Goal: Transaction & Acquisition: Purchase product/service

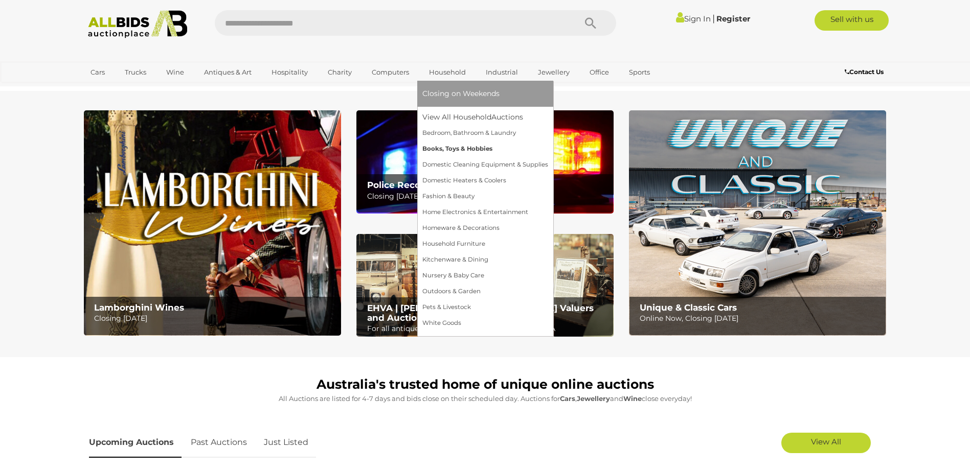
click at [436, 148] on link "Books, Toys & Hobbies" at bounding box center [485, 149] width 126 height 16
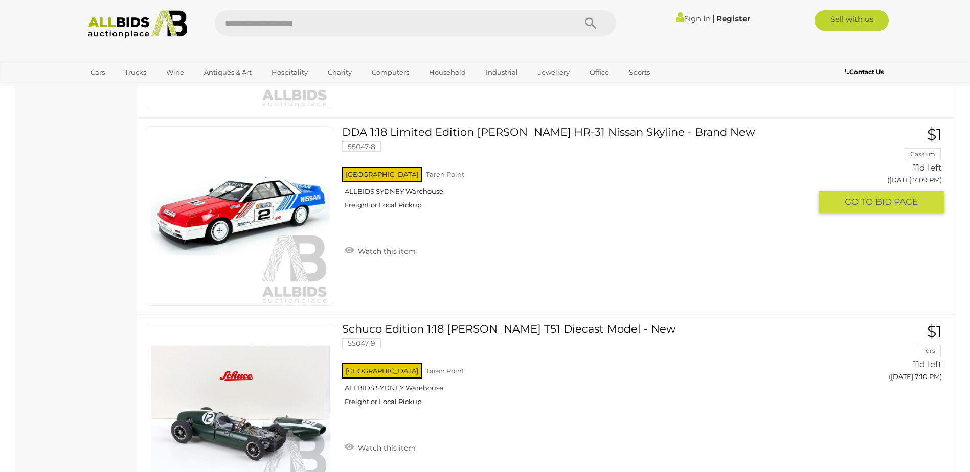
scroll to position [4089, 0]
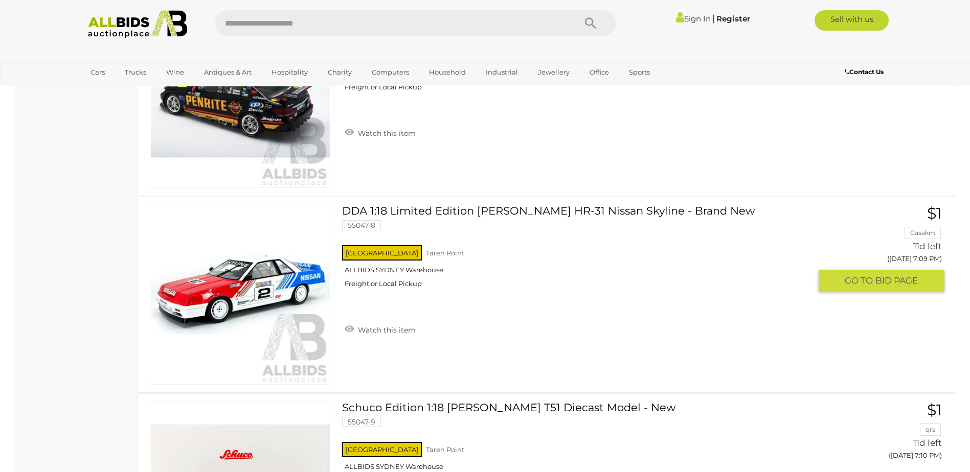
click at [846, 281] on span "GO TO" at bounding box center [859, 281] width 31 height 12
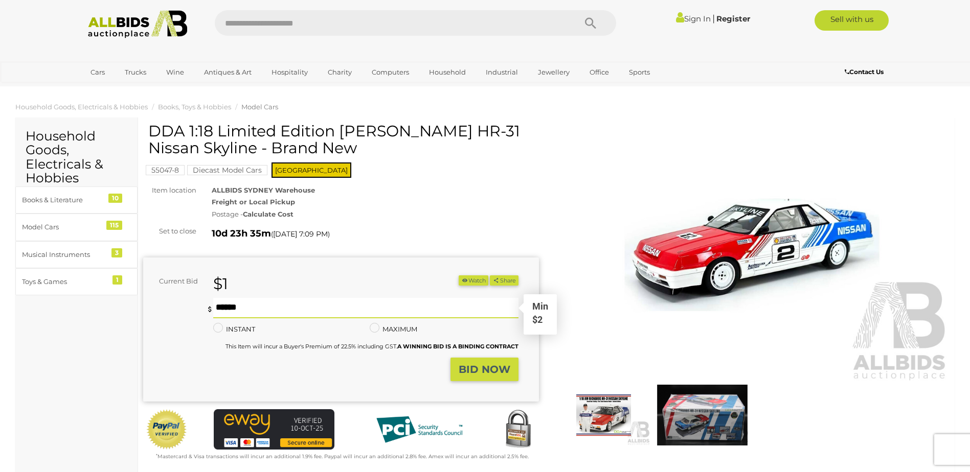
click at [226, 307] on input "text" at bounding box center [365, 308] width 305 height 20
type input "**"
click at [469, 368] on strong "BID NOW" at bounding box center [484, 369] width 52 height 12
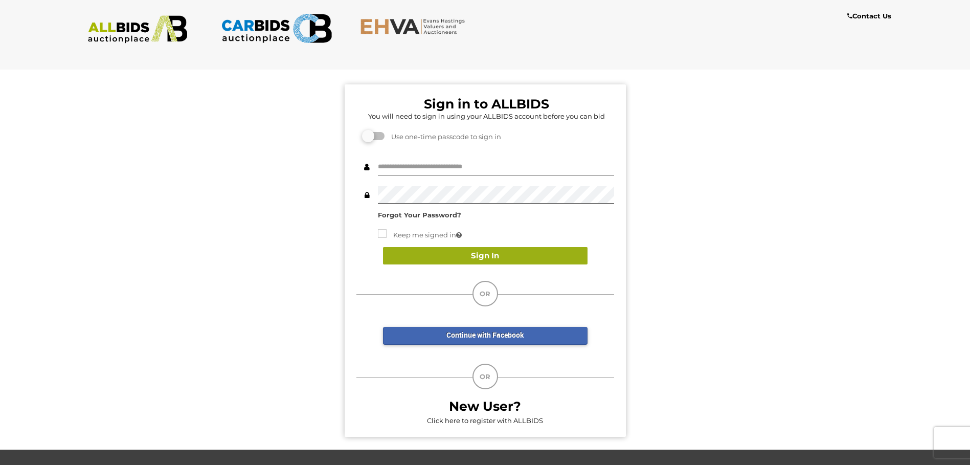
type input "**********"
click at [479, 257] on button "Sign In" at bounding box center [485, 256] width 204 height 18
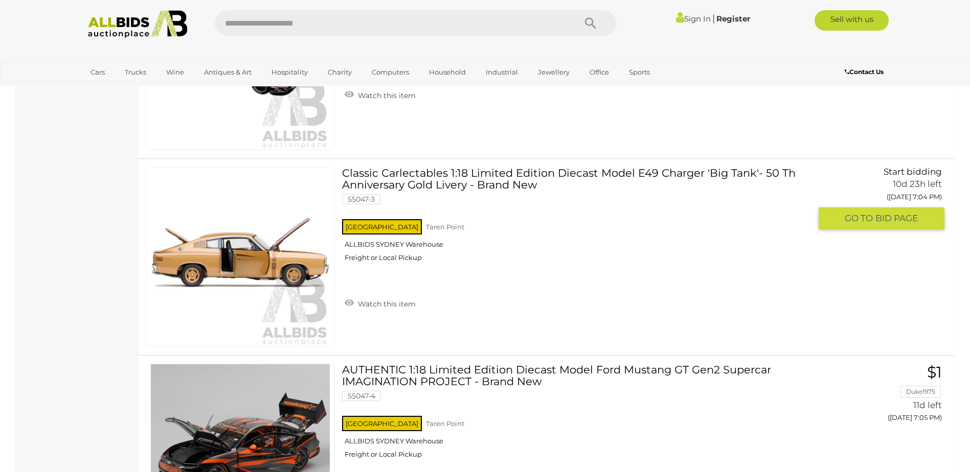
scroll to position [3159, 0]
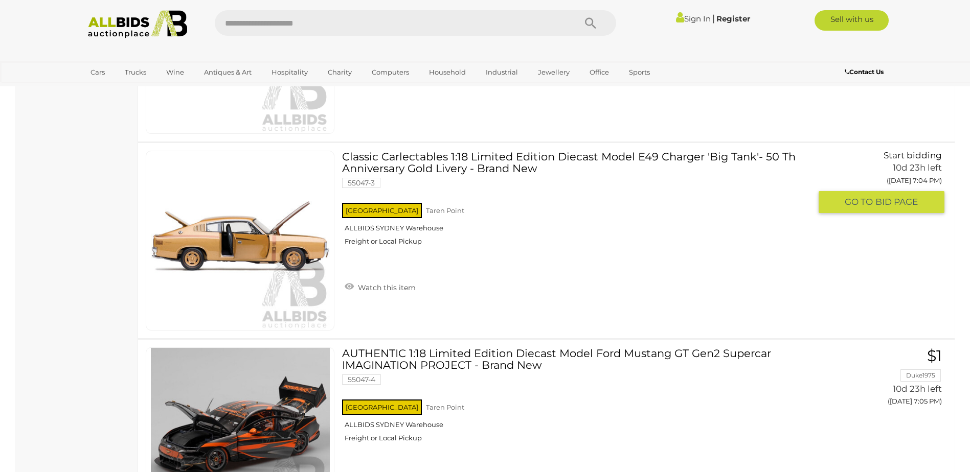
click at [280, 250] on img at bounding box center [240, 240] width 179 height 179
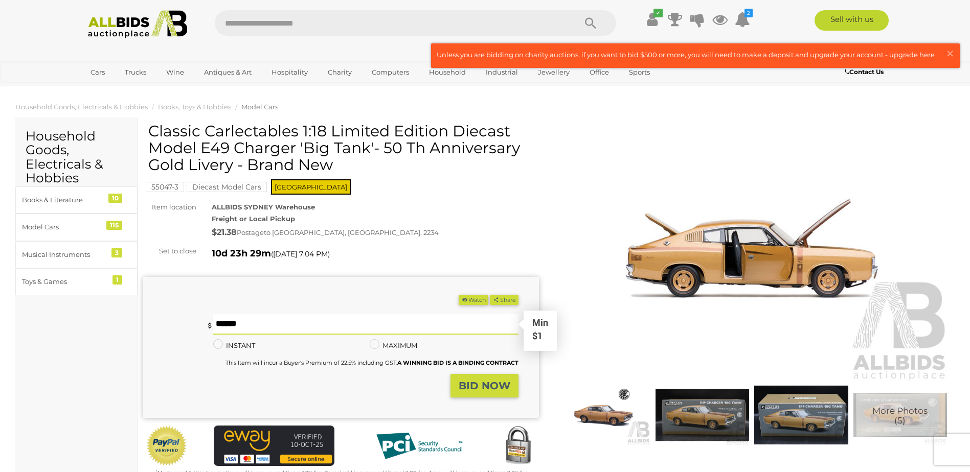
click at [223, 327] on input "text" at bounding box center [365, 324] width 305 height 20
type input "**"
click at [462, 386] on strong "BID NOW" at bounding box center [484, 386] width 52 height 12
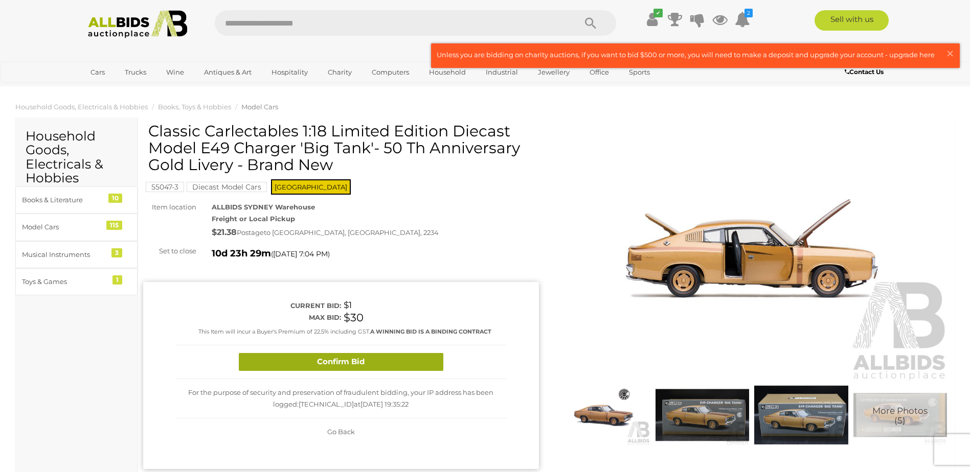
click at [350, 361] on button "Confirm Bid" at bounding box center [341, 362] width 204 height 18
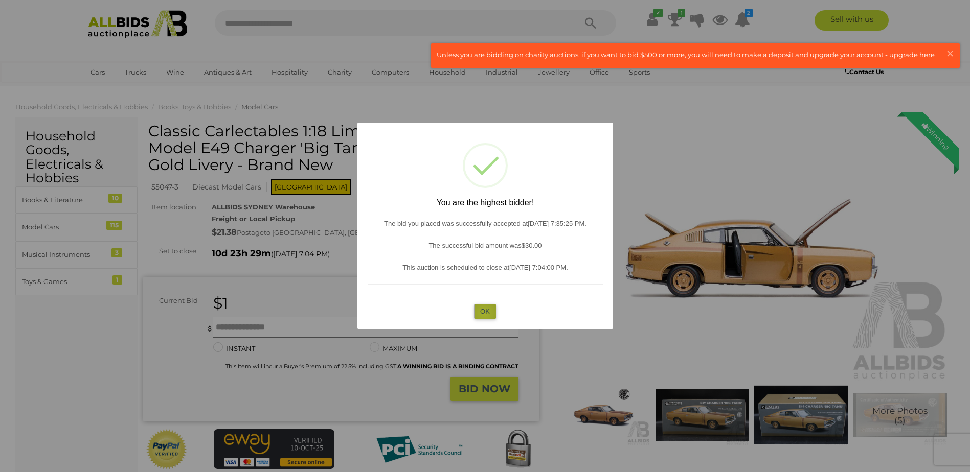
click at [484, 313] on button "OK" at bounding box center [485, 311] width 22 height 15
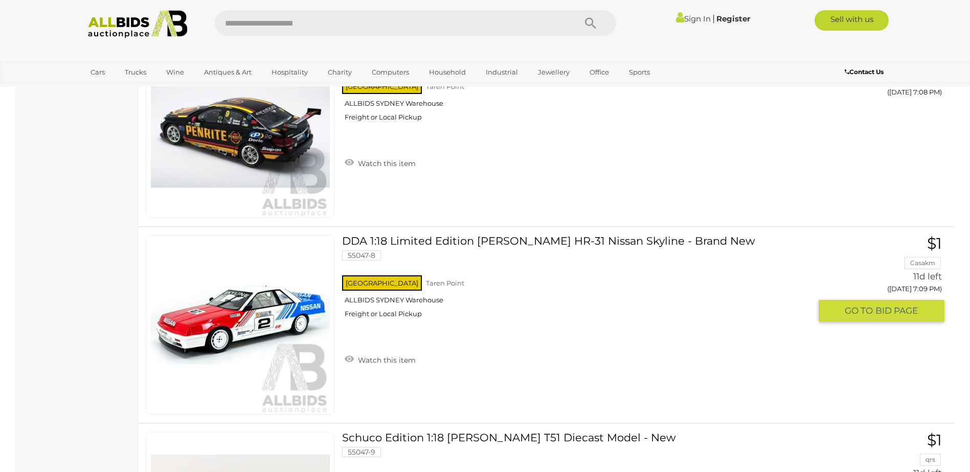
scroll to position [4168, 0]
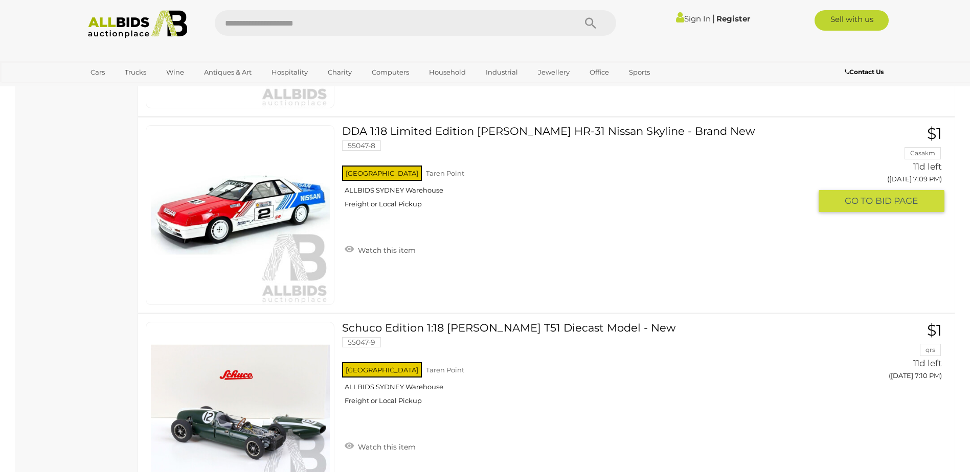
click at [524, 133] on link "DDA 1:18 Limited Edition Jim Richards HR-31 Nissan Skyline - Brand New 55047-8 …" at bounding box center [580, 170] width 461 height 91
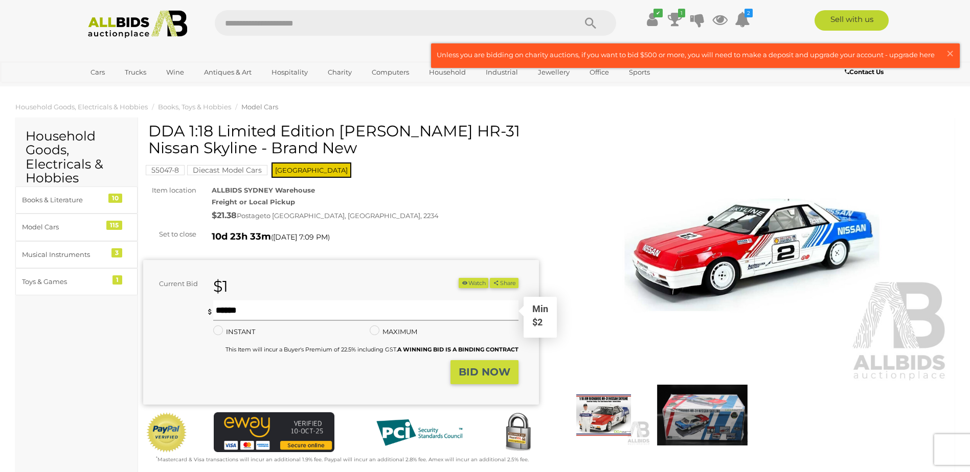
click at [226, 308] on input "text" at bounding box center [365, 311] width 305 height 20
type input "**"
click at [465, 367] on strong "BID NOW" at bounding box center [484, 372] width 52 height 12
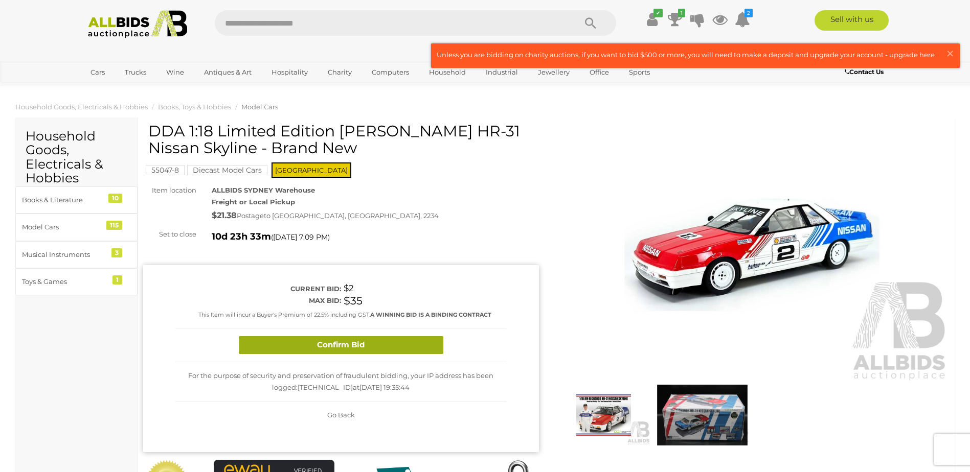
click at [328, 343] on button "Confirm Bid" at bounding box center [341, 345] width 204 height 18
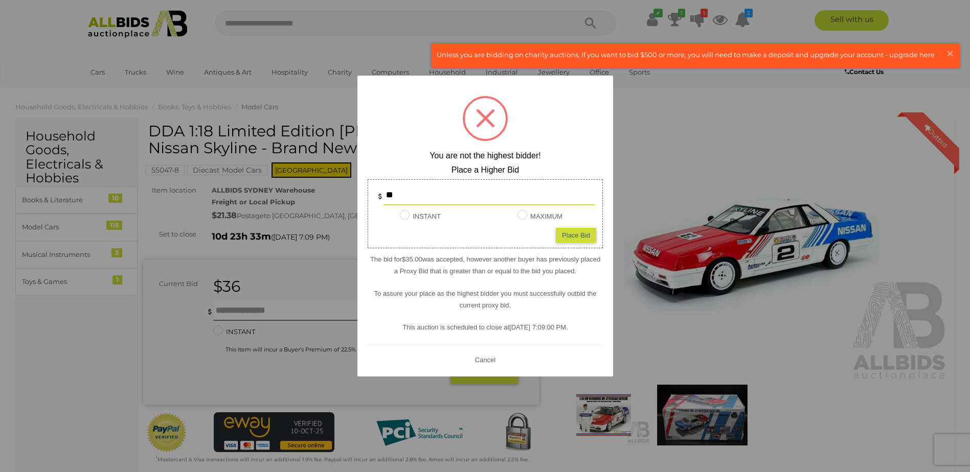
click at [413, 193] on input "**" at bounding box center [488, 195] width 211 height 20
type input "*"
type input "**"
click at [572, 234] on div "Place Bid" at bounding box center [576, 235] width 40 height 15
type input "**"
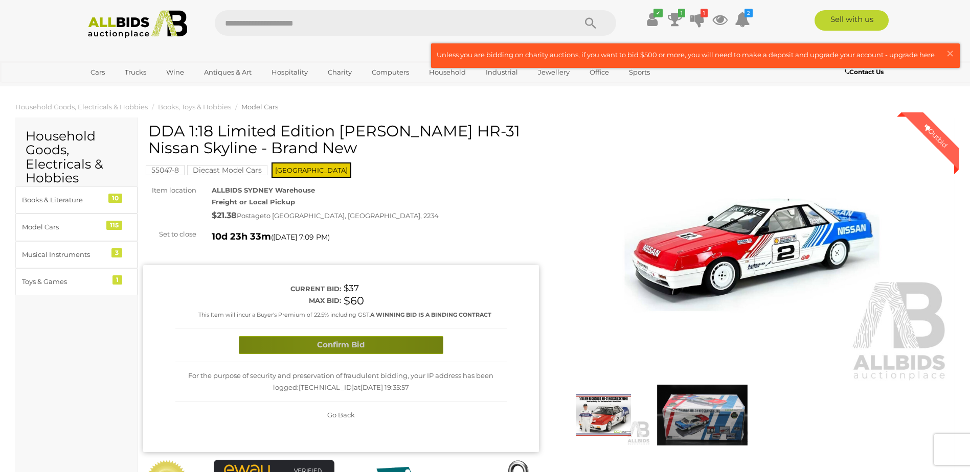
click at [326, 343] on button "Confirm Bid" at bounding box center [341, 345] width 204 height 18
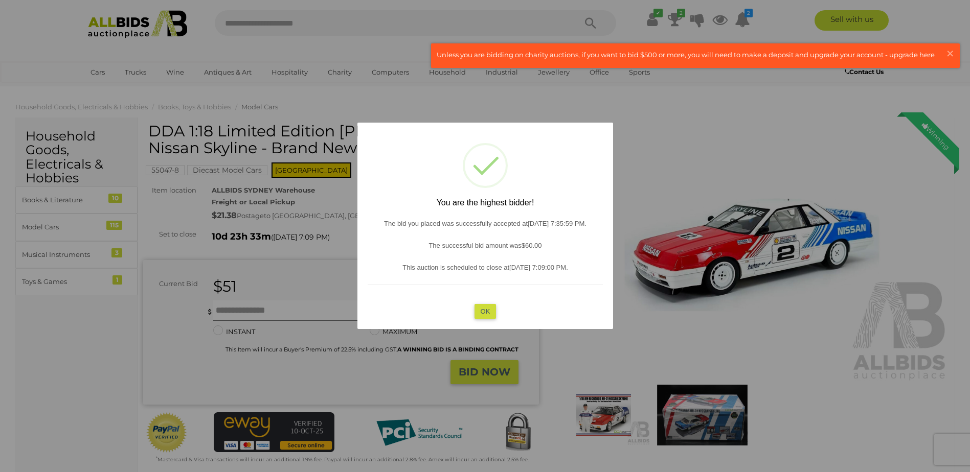
click at [484, 311] on button "OK" at bounding box center [485, 311] width 22 height 15
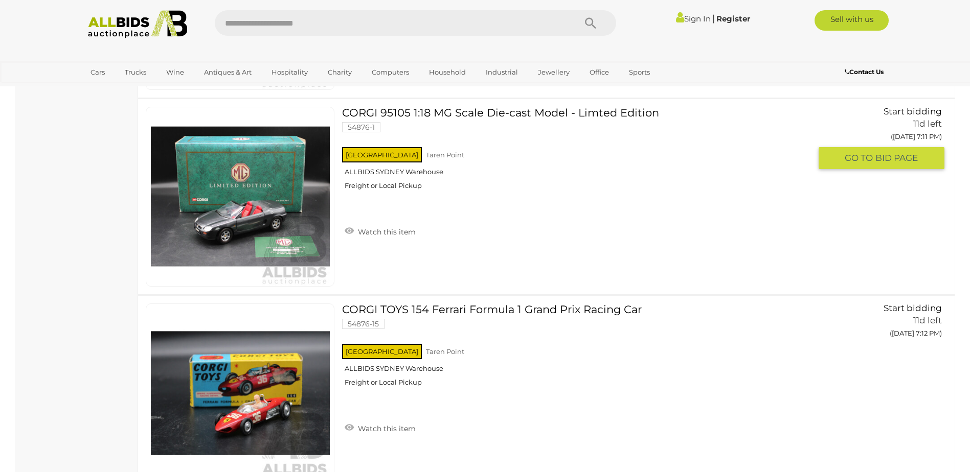
scroll to position [4628, 0]
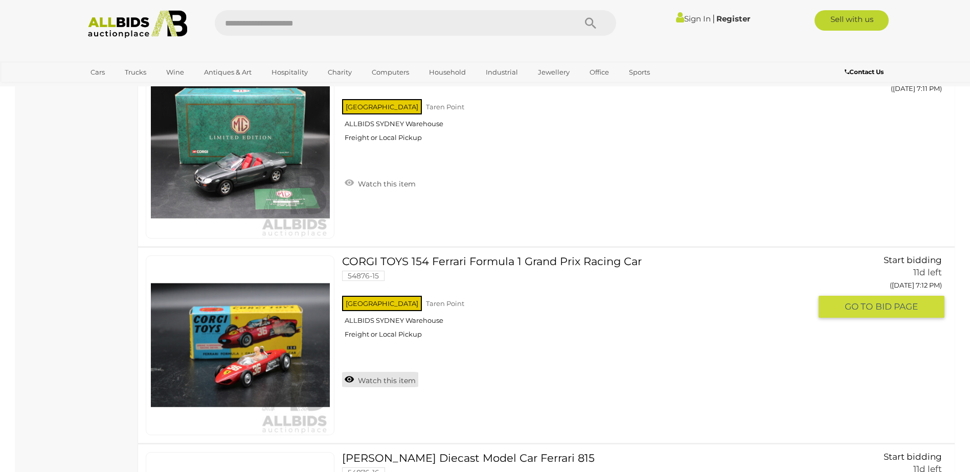
click at [348, 378] on link "Watch this item" at bounding box center [380, 379] width 76 height 15
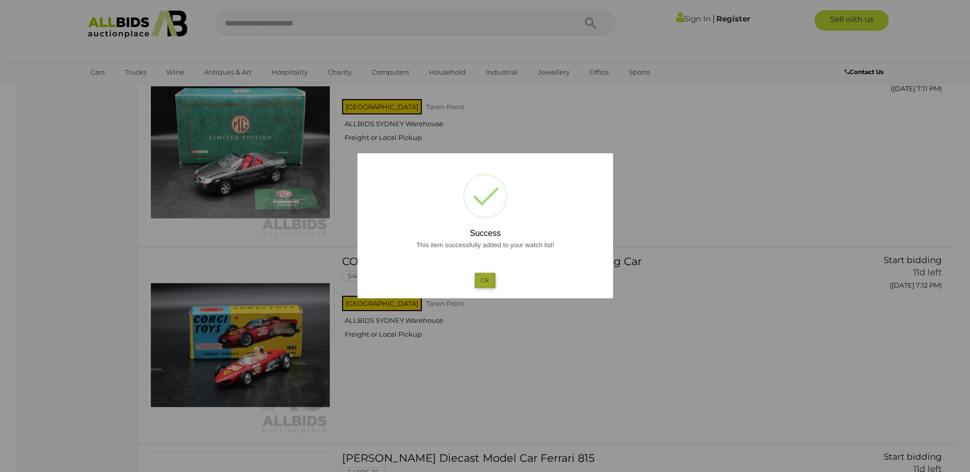
click at [484, 281] on button "Ok" at bounding box center [484, 280] width 21 height 15
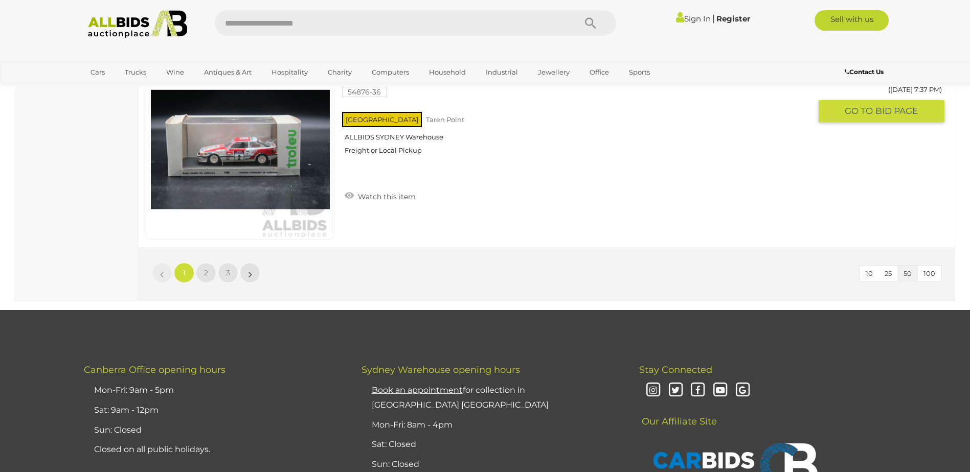
scroll to position [9791, 0]
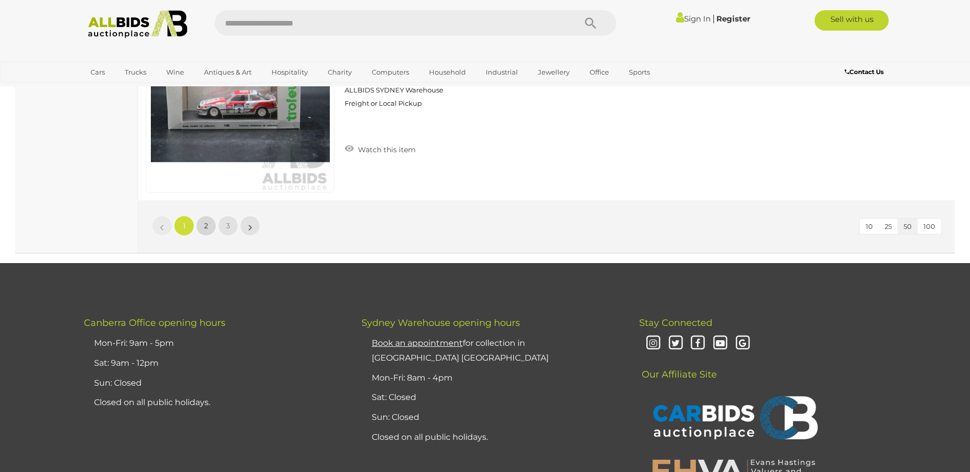
click at [204, 224] on span "2" at bounding box center [206, 225] width 4 height 9
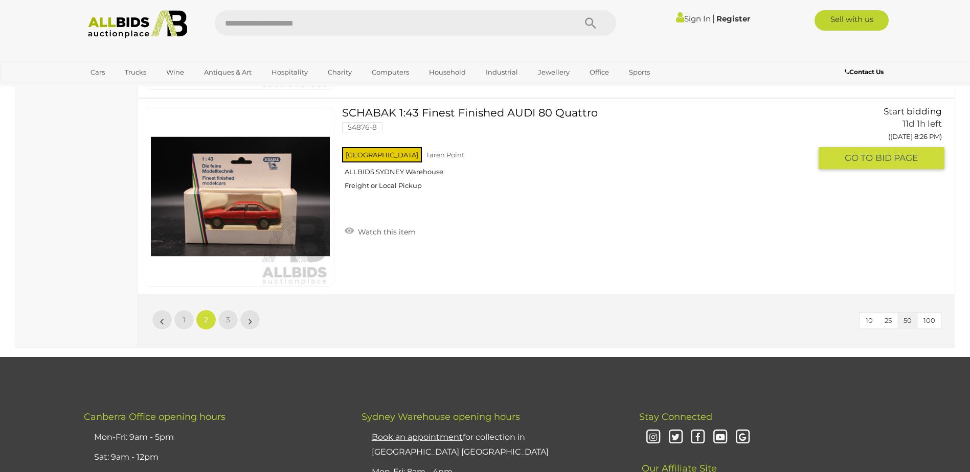
scroll to position [9710, 0]
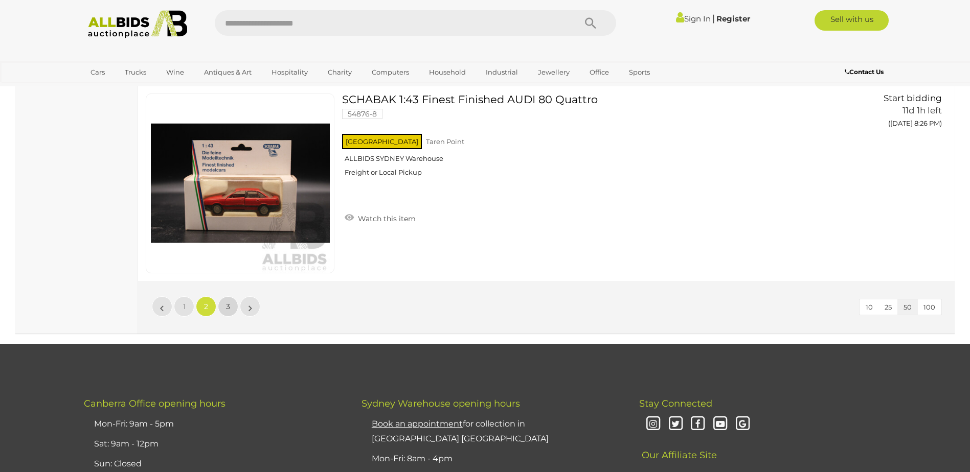
click at [228, 307] on span "3" at bounding box center [228, 306] width 4 height 9
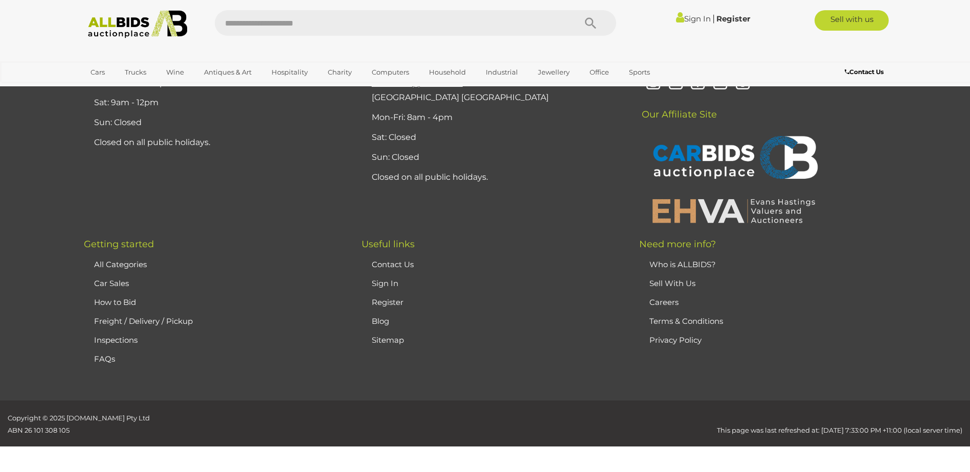
scroll to position [50, 0]
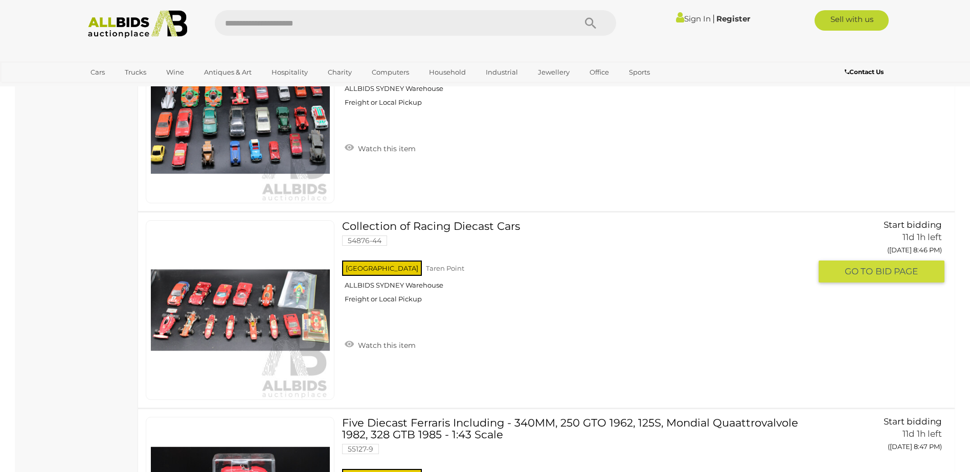
scroll to position [3781, 0]
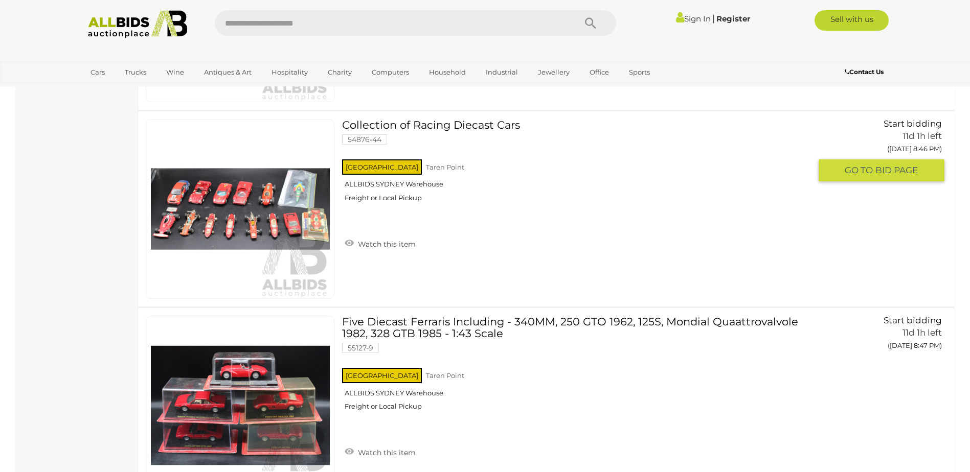
click at [226, 228] on img at bounding box center [240, 209] width 179 height 179
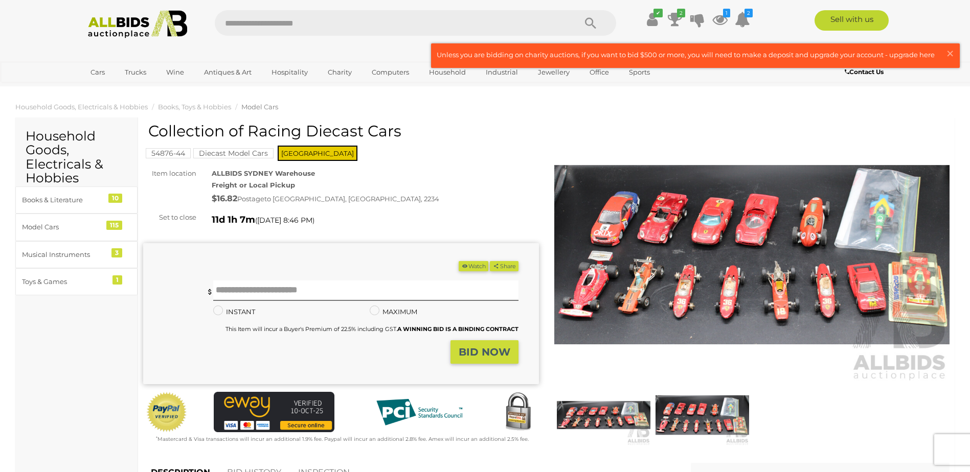
click at [809, 393] on div at bounding box center [752, 286] width 396 height 326
click at [223, 291] on input "text" at bounding box center [365, 291] width 305 height 20
type input "**"
click at [468, 354] on strong "BID NOW" at bounding box center [484, 352] width 52 height 12
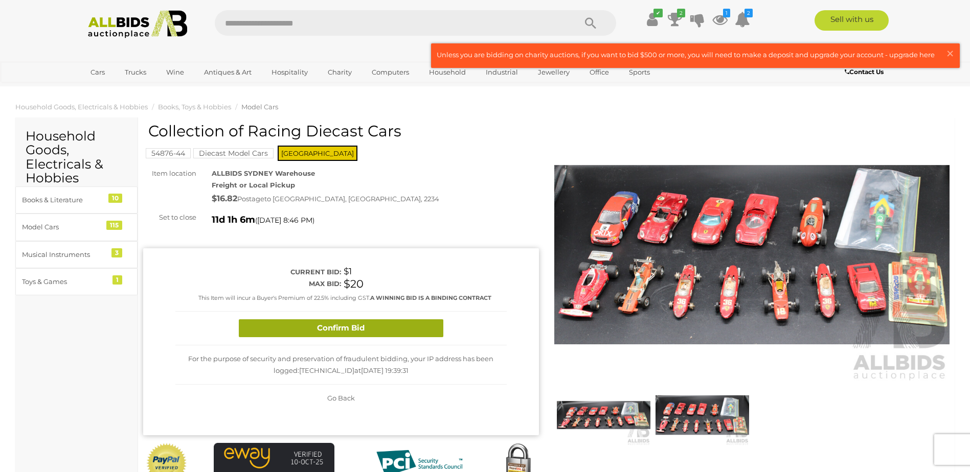
click at [326, 330] on button "Confirm Bid" at bounding box center [341, 328] width 204 height 18
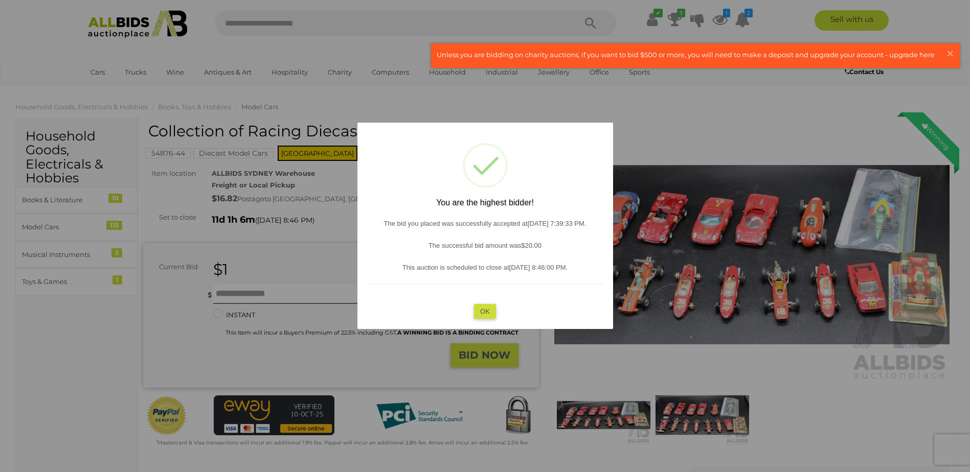
click at [483, 312] on button "OK" at bounding box center [485, 311] width 22 height 15
